Goal: Task Accomplishment & Management: Use online tool/utility

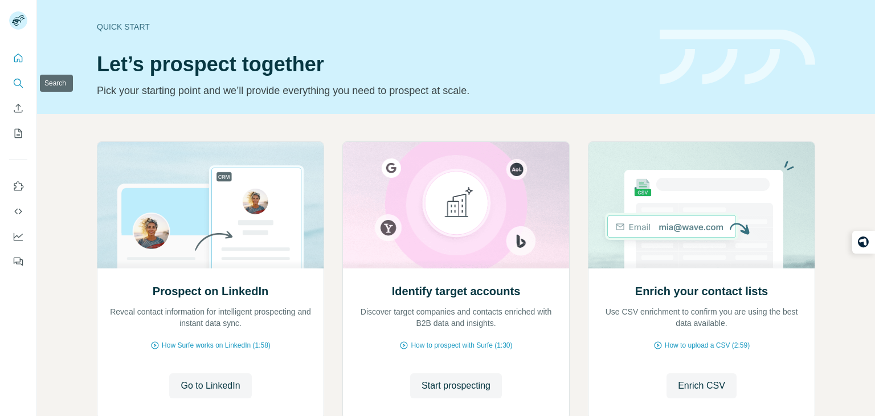
click at [19, 81] on icon "Search" at bounding box center [18, 82] width 11 height 11
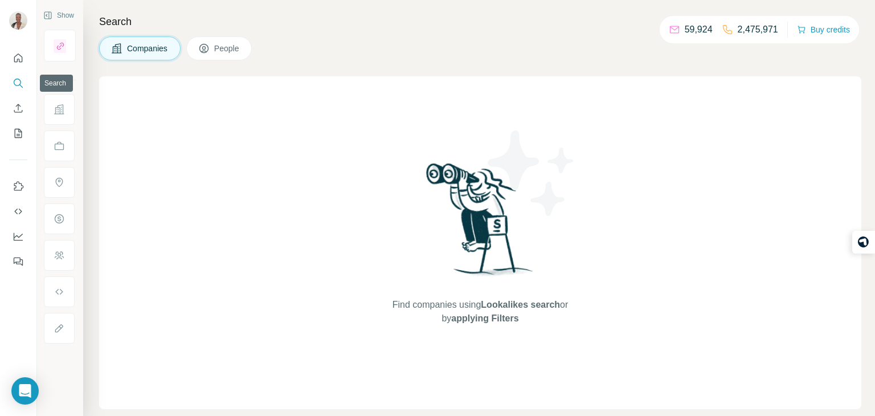
click at [19, 85] on icon "Search" at bounding box center [17, 82] width 7 height 7
click at [165, 44] on span "Companies" at bounding box center [148, 48] width 42 height 11
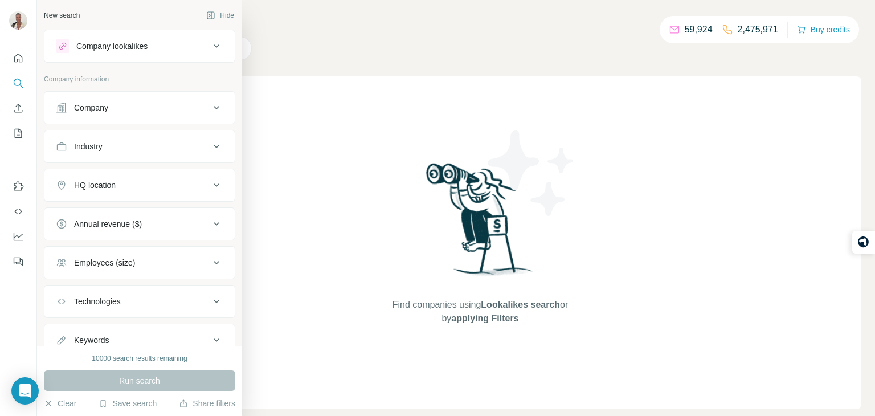
click at [95, 120] on button "Company" at bounding box center [139, 107] width 190 height 27
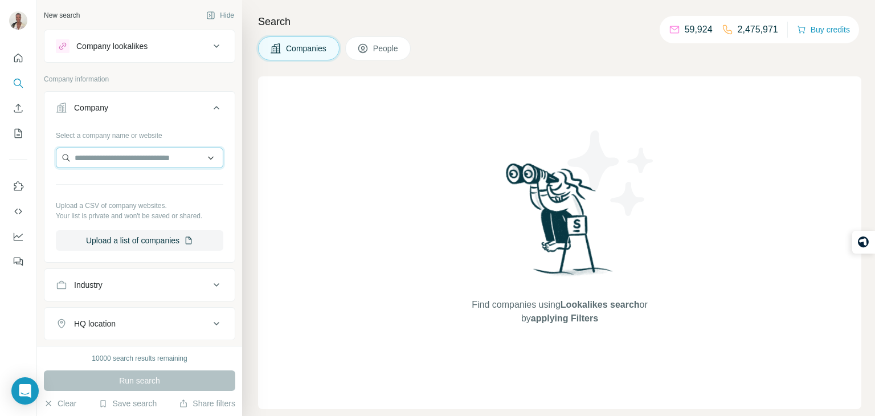
click at [103, 150] on input "text" at bounding box center [139, 158] width 167 height 21
paste input "**********"
type input "**********"
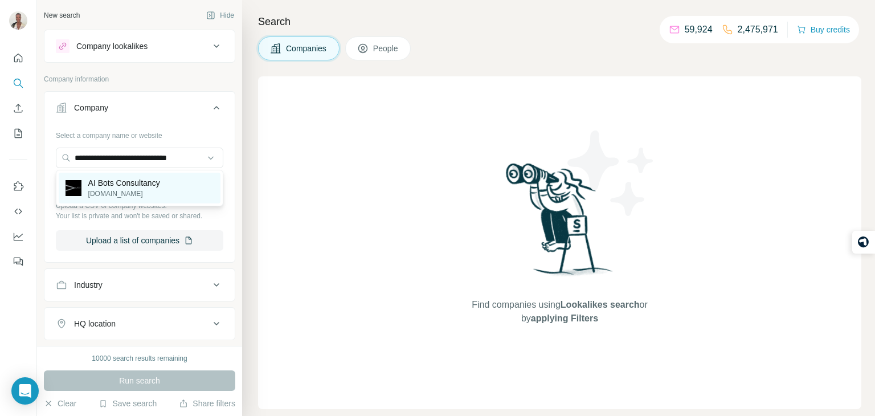
click at [121, 192] on p "[DOMAIN_NAME]" at bounding box center [124, 194] width 72 height 10
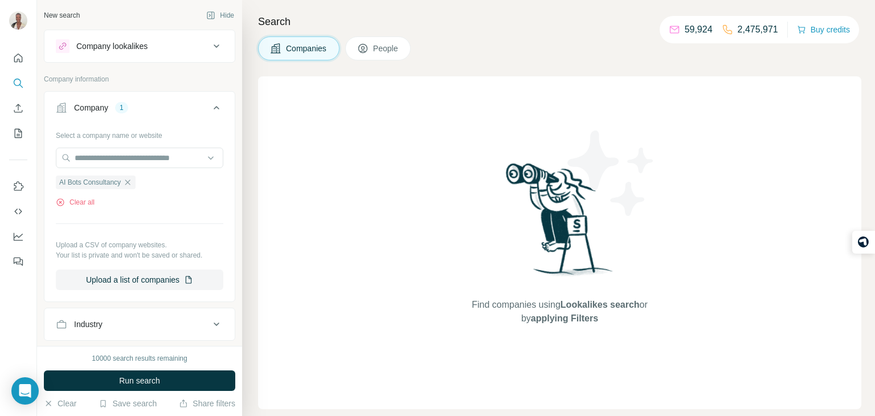
scroll to position [0, 0]
click at [162, 381] on button "Run search" at bounding box center [139, 380] width 191 height 21
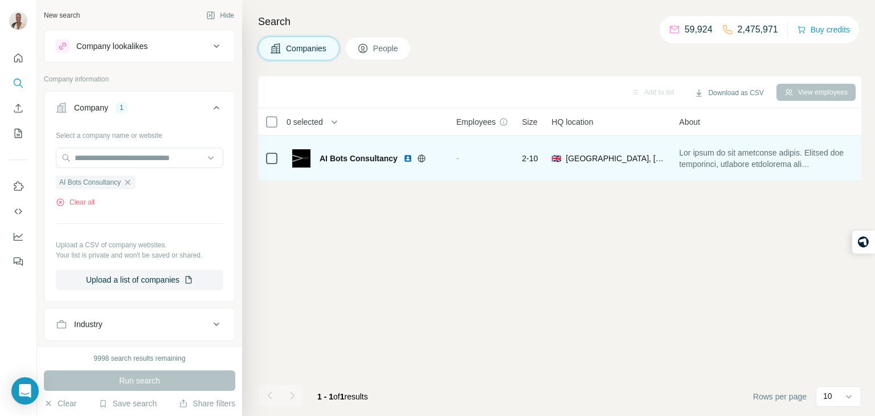
click at [682, 158] on span at bounding box center [763, 158] width 169 height 23
click at [788, 165] on span at bounding box center [740, 158] width 169 height 23
click at [419, 156] on icon at bounding box center [421, 158] width 9 height 9
